Goal: Find specific page/section: Find specific page/section

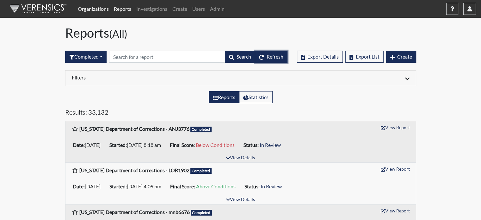
click at [269, 58] on span "Refresh" at bounding box center [275, 56] width 17 height 6
click at [92, 7] on link "Organizations" at bounding box center [93, 9] width 36 height 13
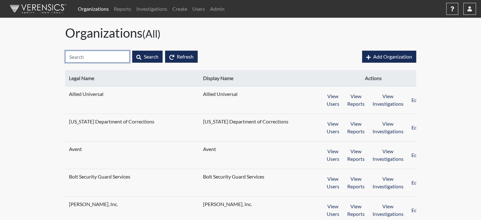
click at [109, 57] on input "text" at bounding box center [97, 57] width 65 height 12
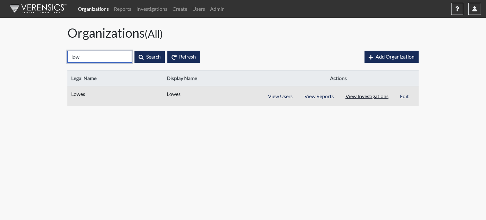
type input "low"
click at [374, 96] on button "View Investigations" at bounding box center [366, 96] width 55 height 12
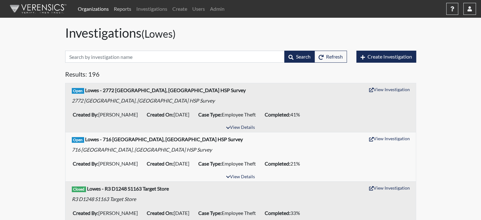
click at [117, 9] on link "Reports" at bounding box center [122, 9] width 22 height 13
